Goal: Information Seeking & Learning: Learn about a topic

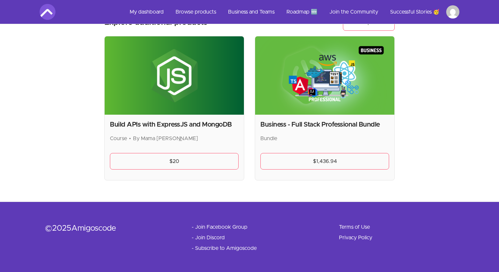
scroll to position [843, 0]
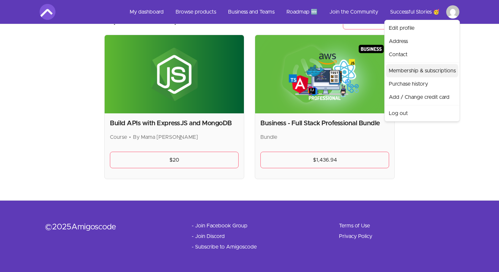
click at [418, 72] on link "Membership & subscriptions" at bounding box center [422, 70] width 72 height 13
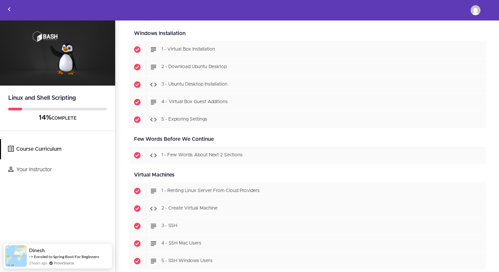
scroll to position [310, 0]
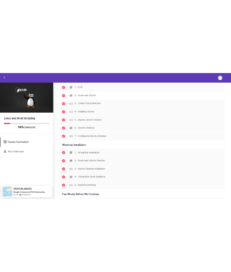
scroll to position [183, 0]
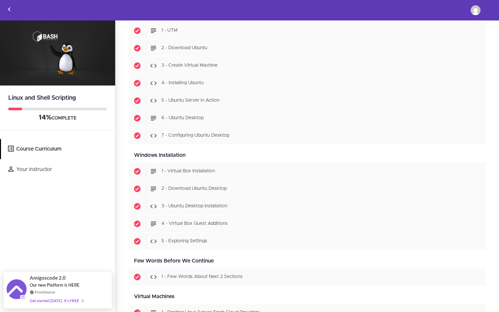
click at [66, 20] on div at bounding box center [57, 10] width 115 height 20
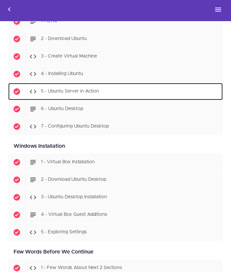
click at [77, 91] on span "5 - Ubuntu Server in Action" at bounding box center [70, 91] width 58 height 5
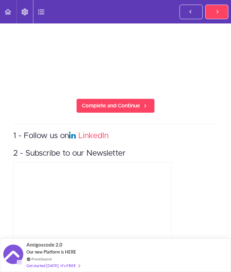
scroll to position [90, 0]
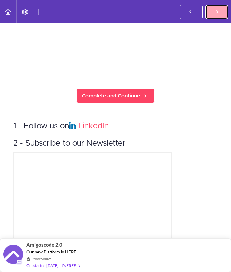
click at [217, 13] on icon at bounding box center [217, 11] width 8 height 7
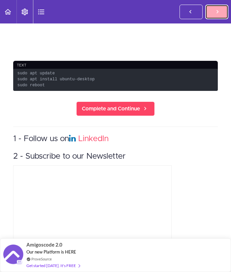
scroll to position [129, 0]
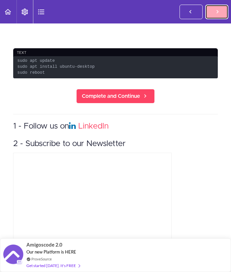
click at [212, 14] on link "Complete and Continue" at bounding box center [216, 12] width 23 height 15
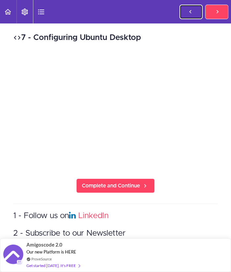
click at [188, 8] on icon at bounding box center [190, 11] width 8 height 7
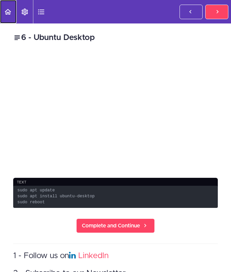
click at [10, 12] on use "Back to course curriculum" at bounding box center [8, 12] width 7 height 6
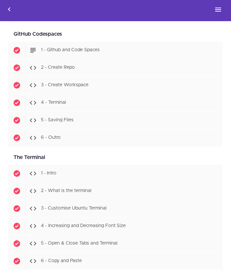
scroll to position [538, 0]
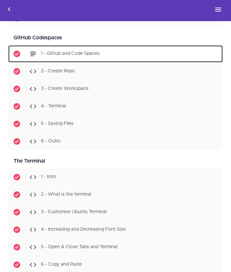
click at [85, 51] on div "Start 1 - Github and Code Spaces" at bounding box center [123, 54] width 197 height 15
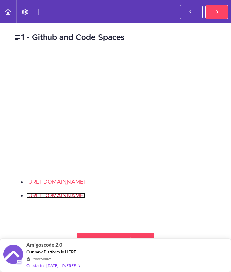
click at [80, 196] on link "[URL][DOMAIN_NAME]" at bounding box center [55, 195] width 59 height 6
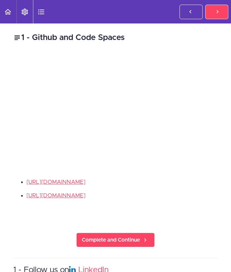
click at [145, 202] on div "[URL][DOMAIN_NAME] [URL][DOMAIN_NAME]" at bounding box center [115, 200] width 205 height 44
click at [142, 180] on li "[URL][DOMAIN_NAME]" at bounding box center [121, 182] width 191 height 9
click at [215, 14] on icon at bounding box center [217, 11] width 8 height 7
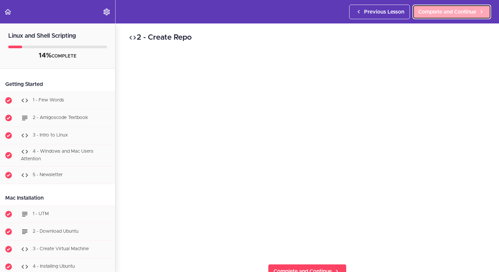
click at [231, 9] on span "Complete and Continue" at bounding box center [447, 12] width 58 height 8
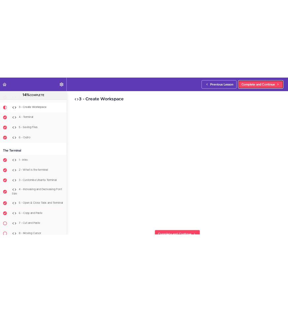
scroll to position [601, 0]
